Goal: Check status: Check status

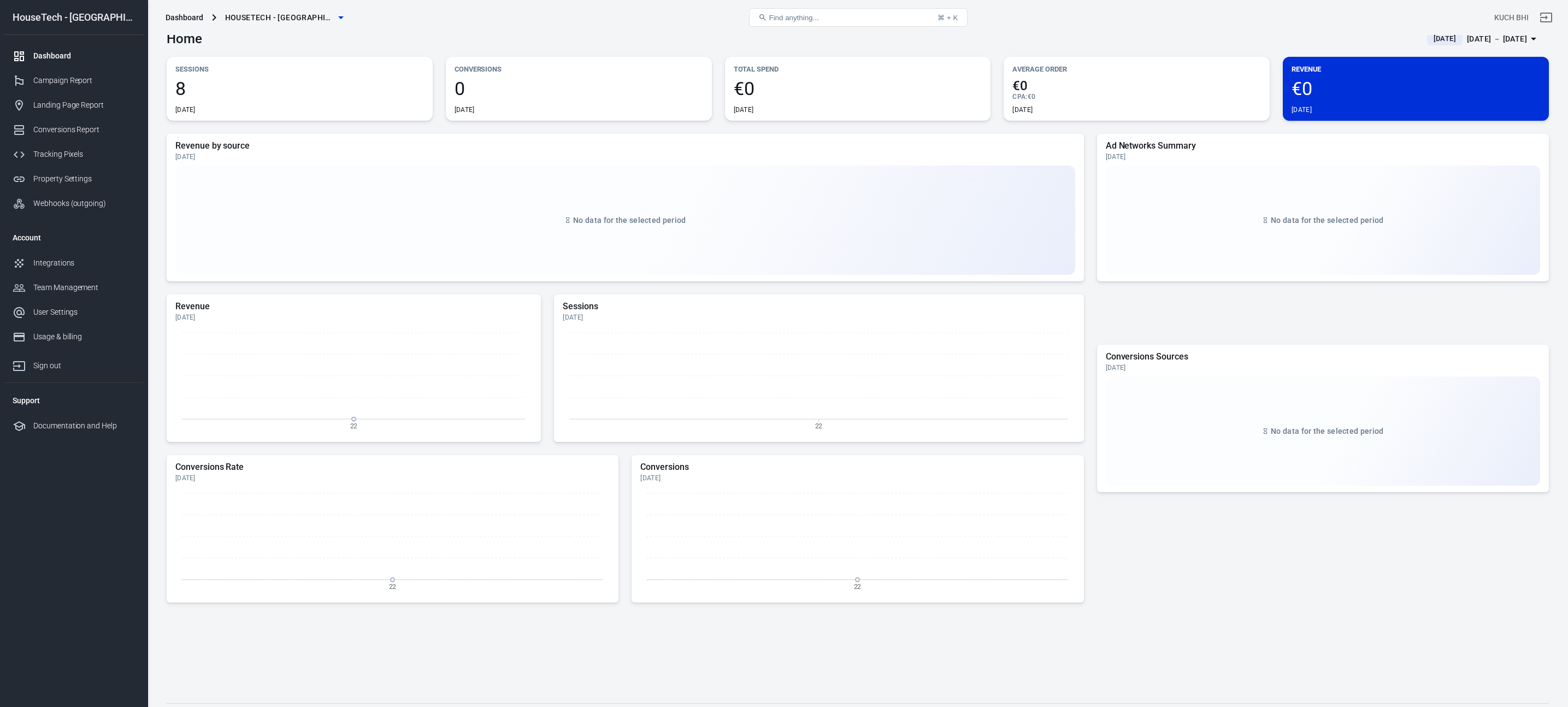
click at [1419, 33] on div "Dashboard HouseTech - UK Find anything... ⌘ + K KUCH BHI" at bounding box center [858, 17] width 1420 height 35
click at [1429, 43] on span "[DATE]" at bounding box center [1444, 38] width 31 height 11
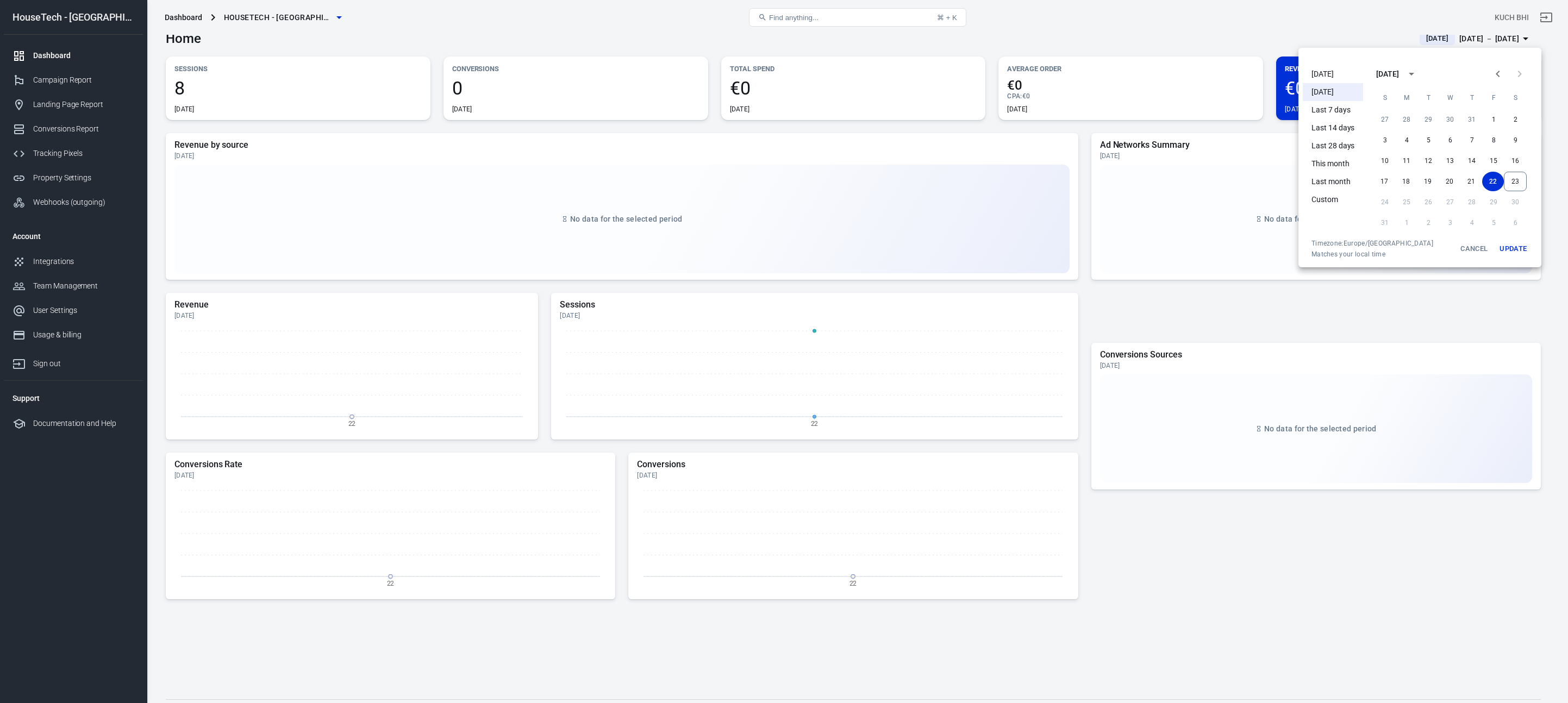
click at [1331, 80] on li "Today" at bounding box center [1332, 74] width 60 height 18
click at [1124, 325] on div at bounding box center [784, 352] width 1568 height 703
